Goal: Download file/media

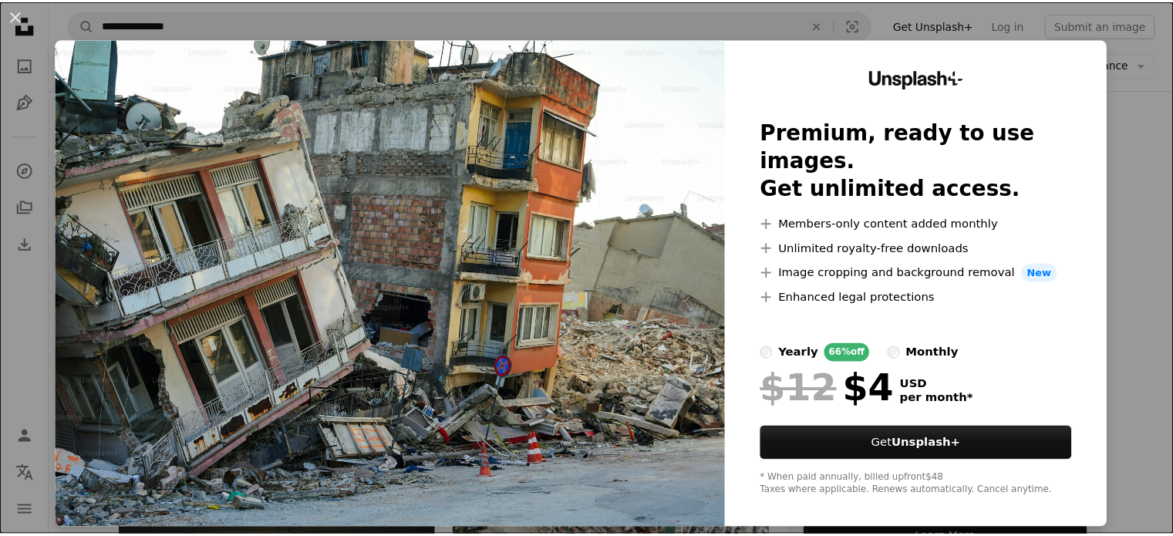
scroll to position [5, 0]
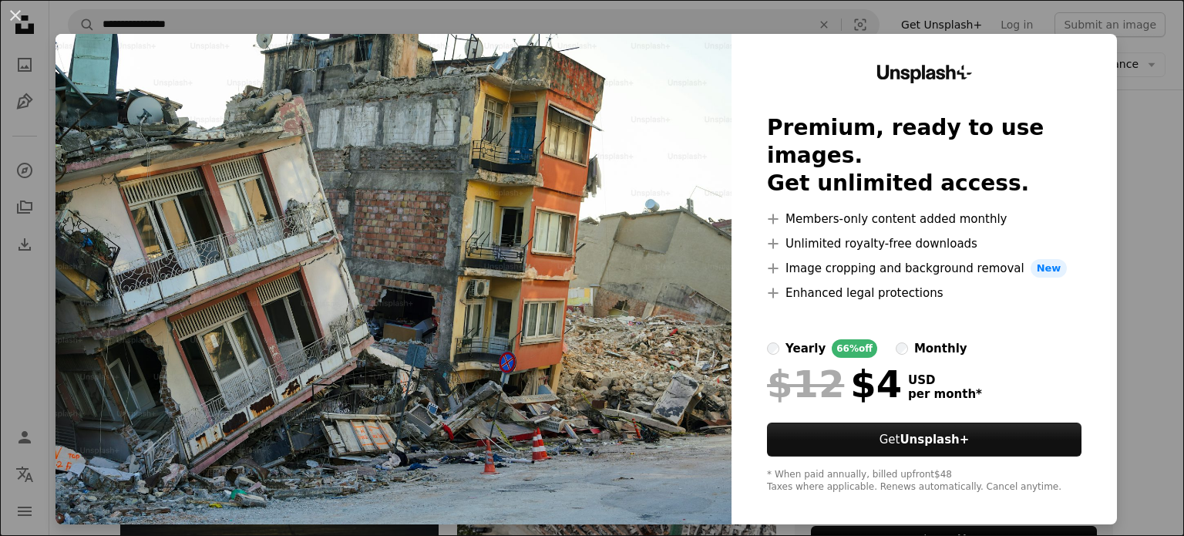
click at [583, 332] on img at bounding box center [394, 279] width 676 height 490
click at [15, 12] on button "An X shape" at bounding box center [15, 15] width 19 height 19
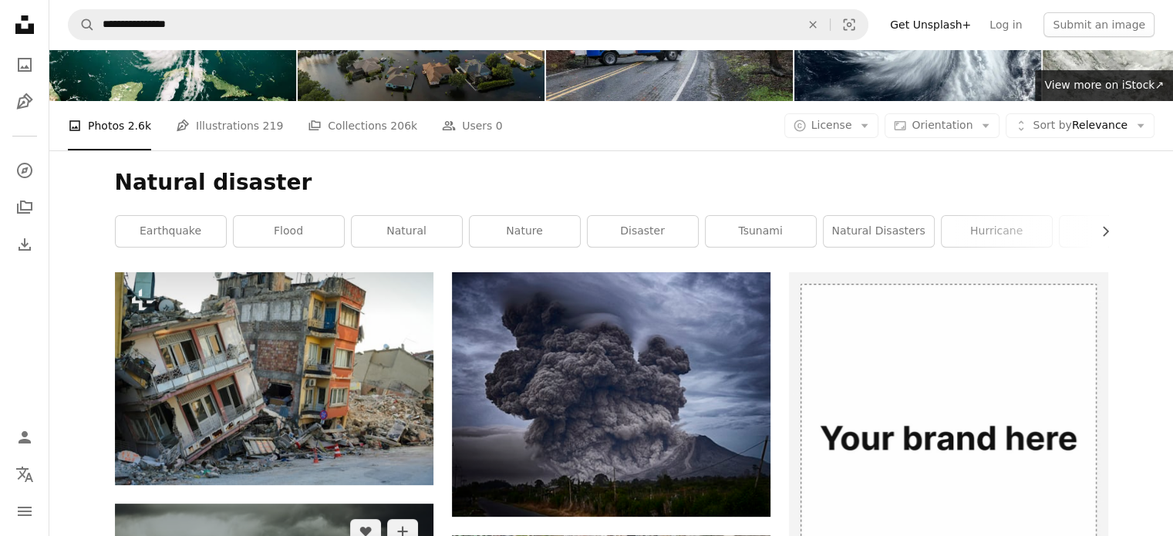
scroll to position [0, 0]
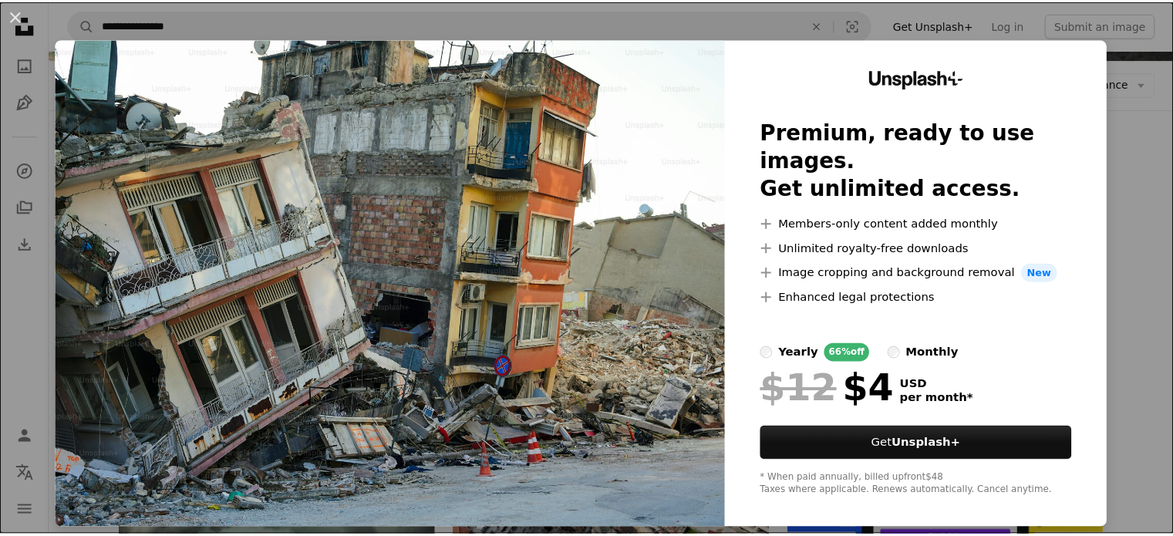
scroll to position [5, 0]
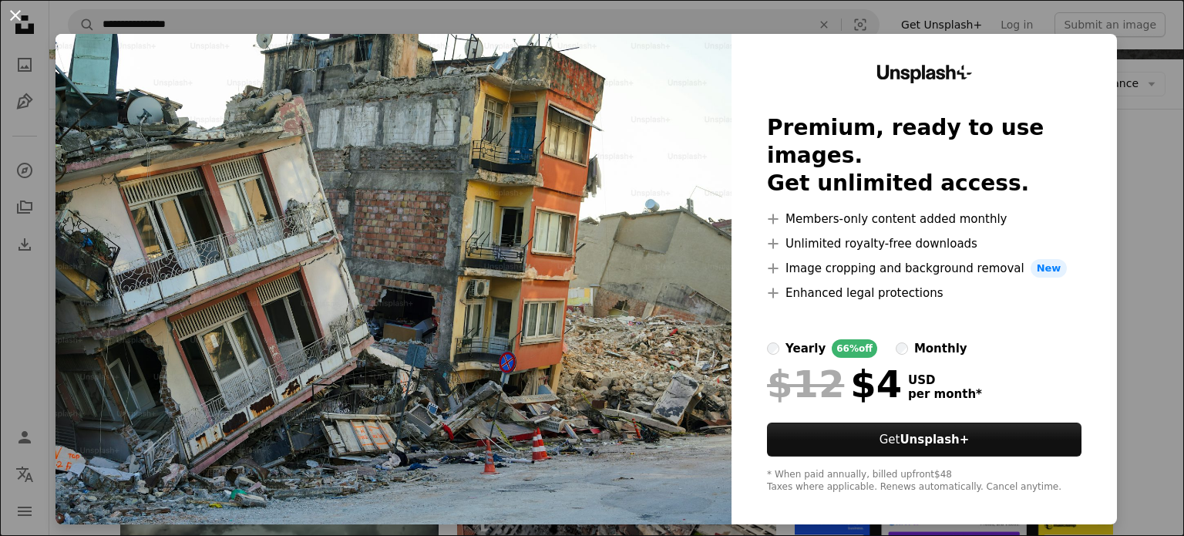
click at [19, 12] on button "An X shape" at bounding box center [15, 15] width 19 height 19
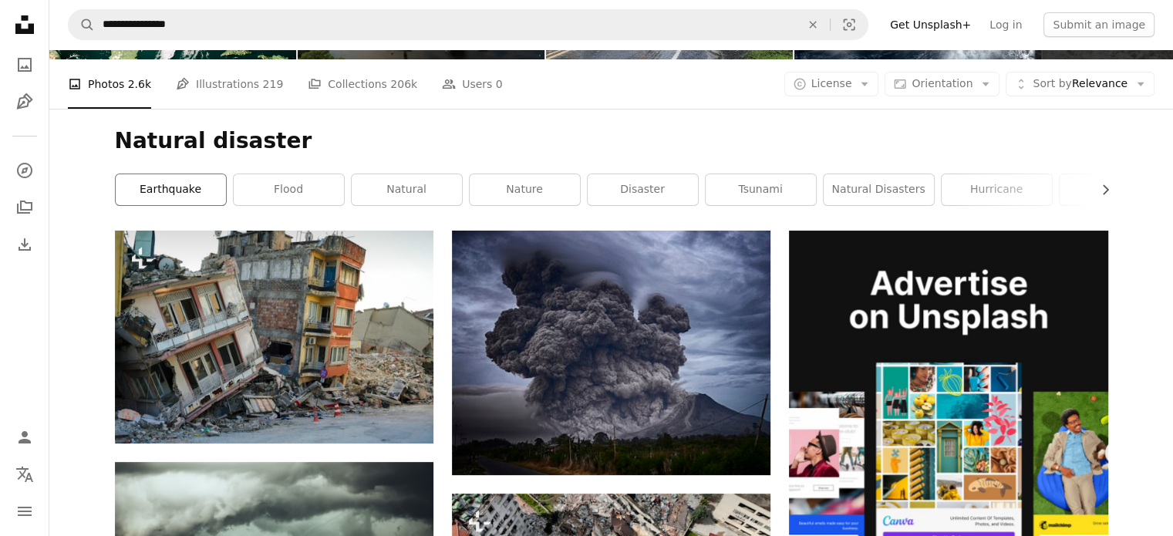
scroll to position [0, 0]
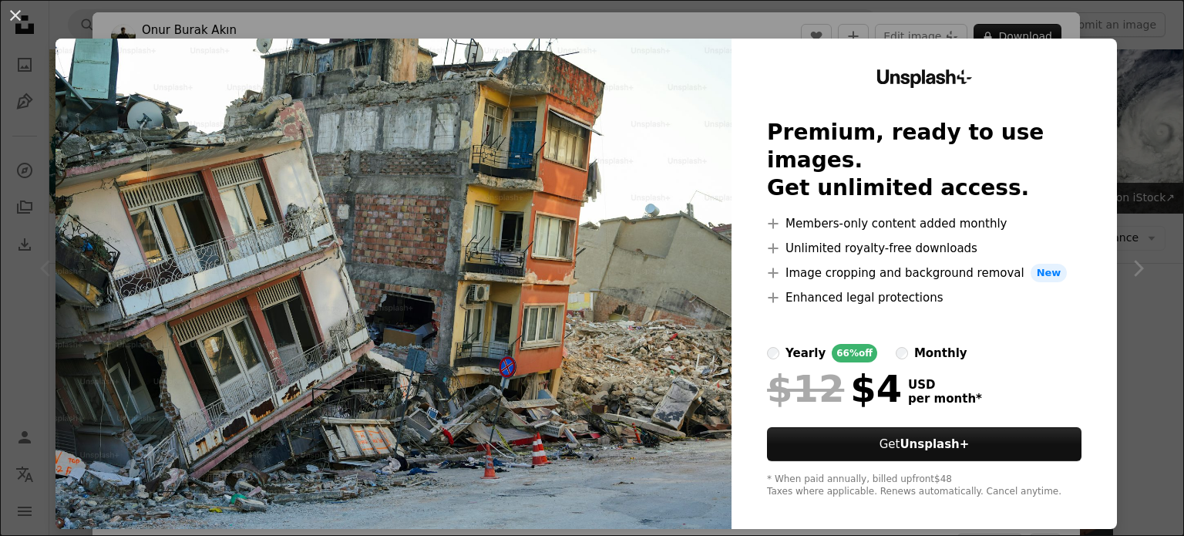
scroll to position [154, 0]
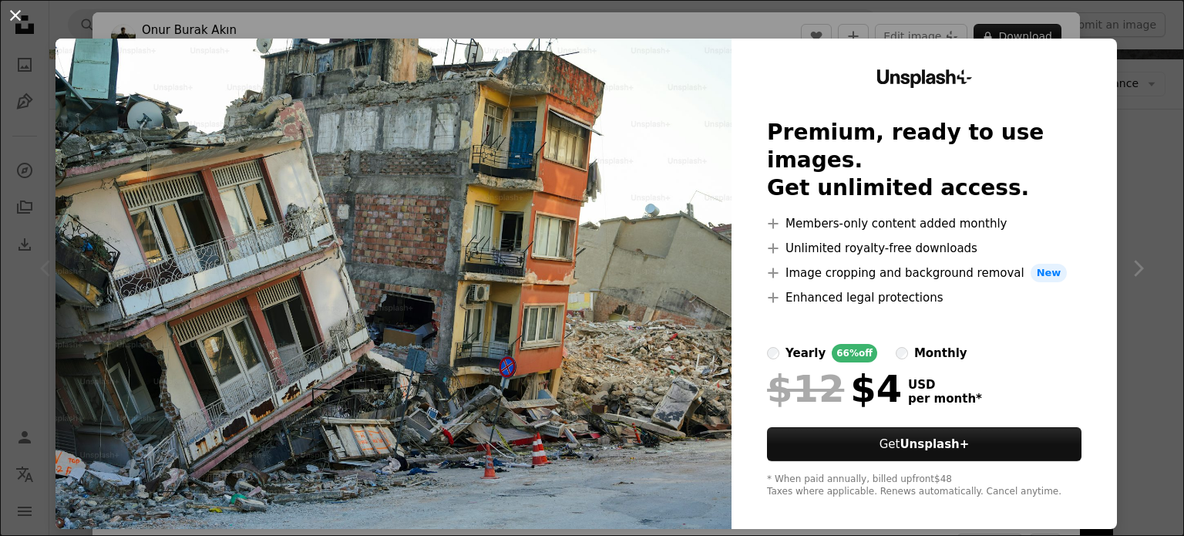
click at [12, 15] on button "An X shape" at bounding box center [15, 15] width 19 height 19
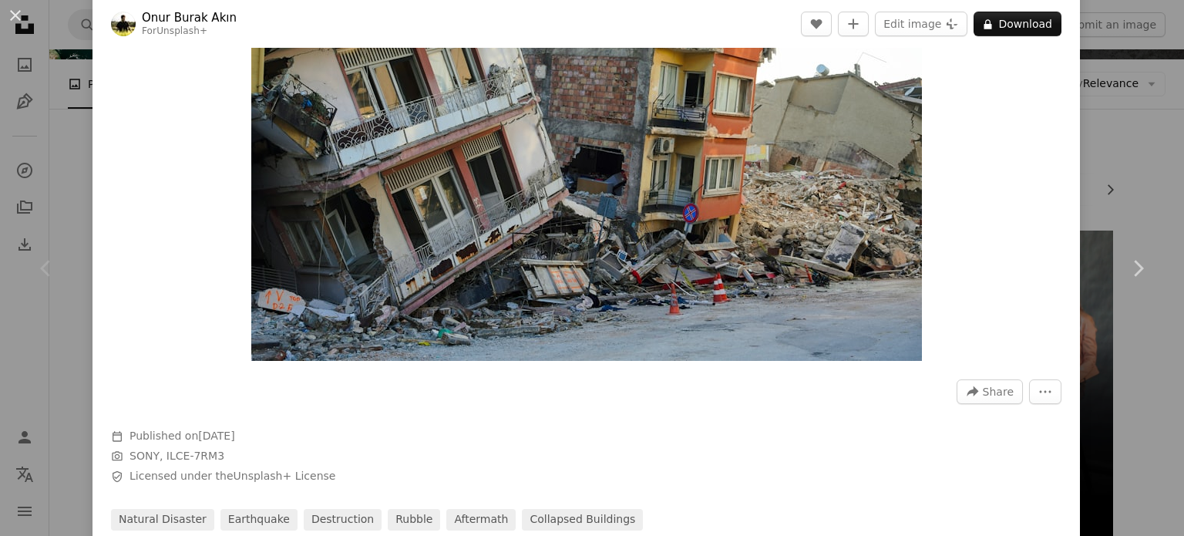
scroll to position [154, 0]
click at [1038, 389] on icon "More Actions" at bounding box center [1045, 392] width 14 height 14
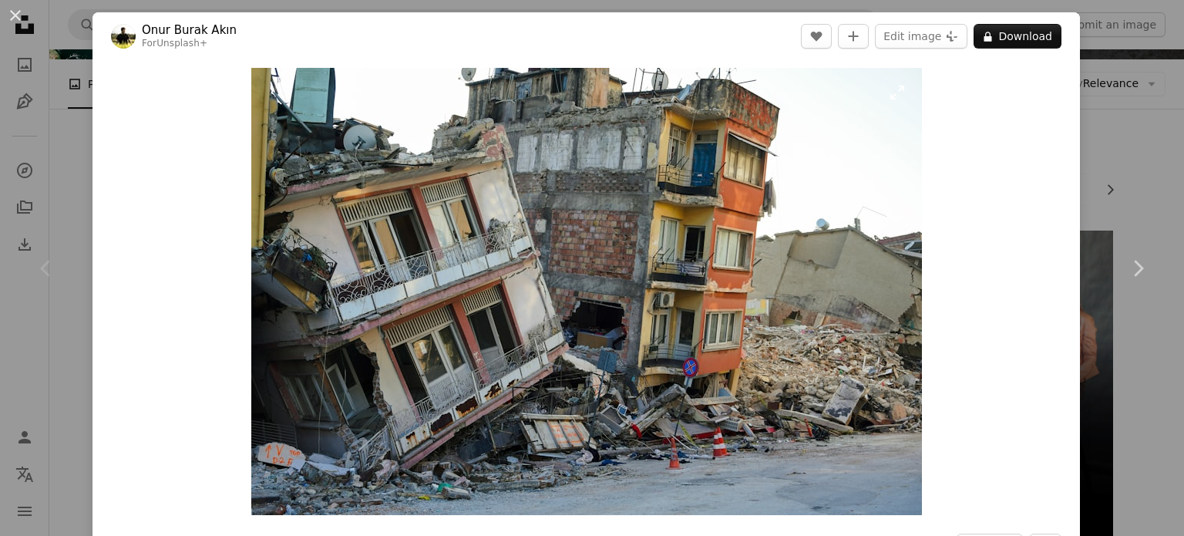
click at [259, 86] on img "Zoom in on this image" at bounding box center [586, 291] width 671 height 447
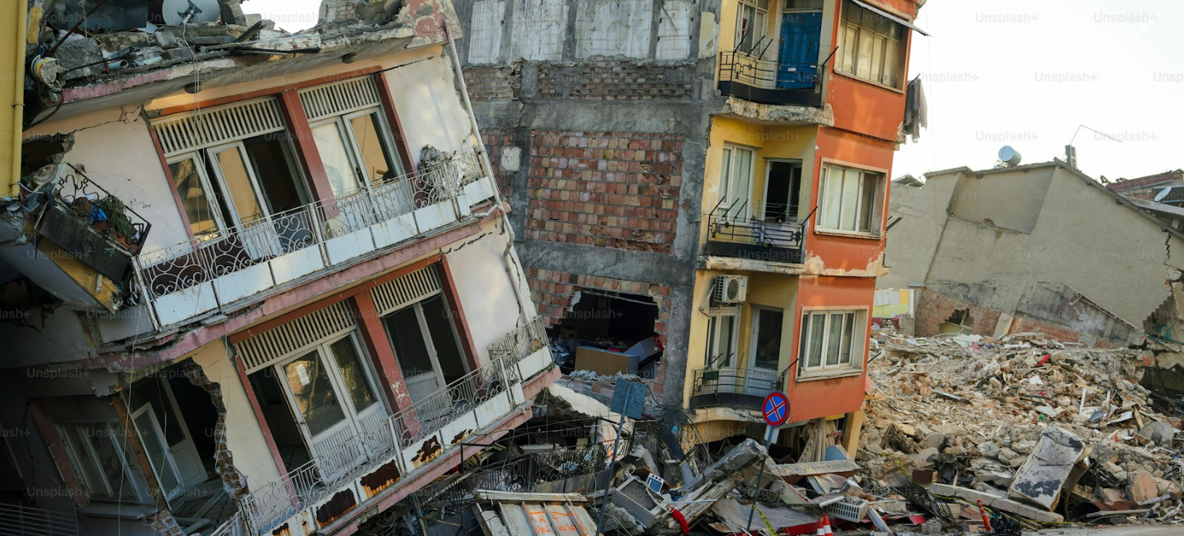
scroll to position [119, 0]
